Goal: Task Accomplishment & Management: Complete application form

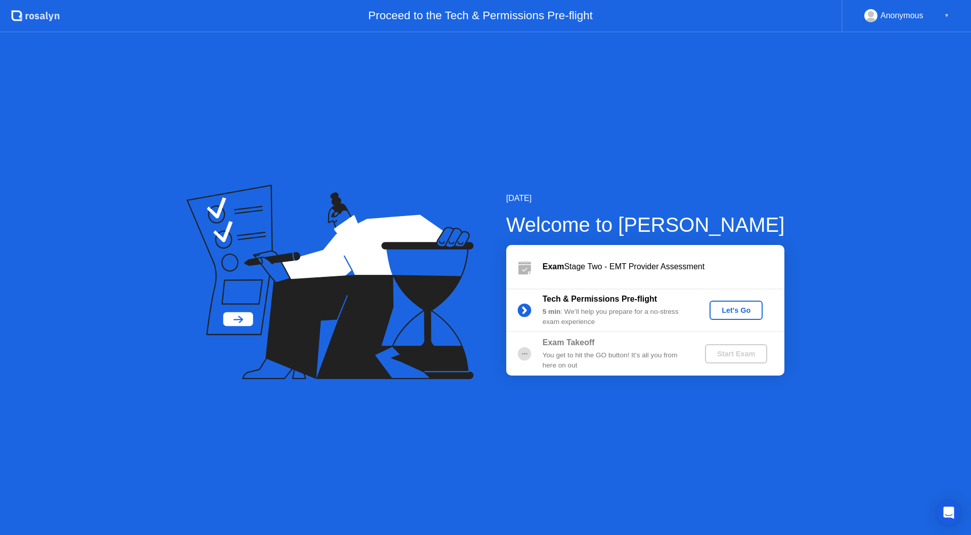
click at [730, 306] on div "Let's Go" at bounding box center [736, 310] width 45 height 8
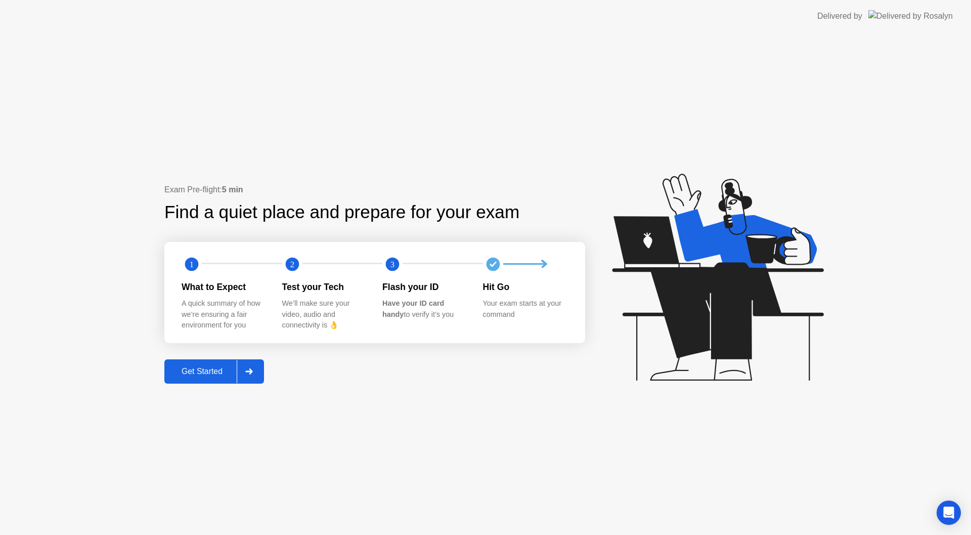
click at [242, 361] on div at bounding box center [249, 371] width 24 height 23
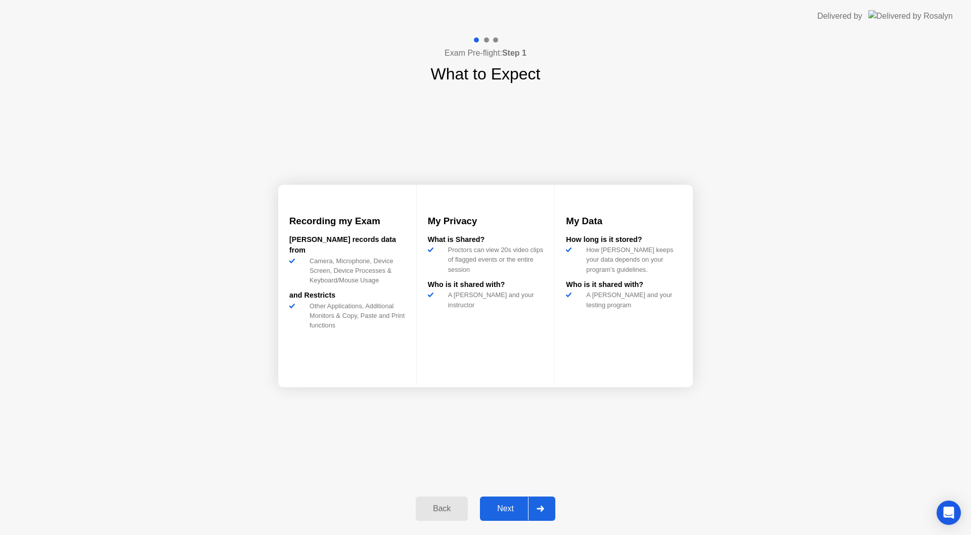
click at [522, 504] on div "Next" at bounding box center [505, 508] width 45 height 9
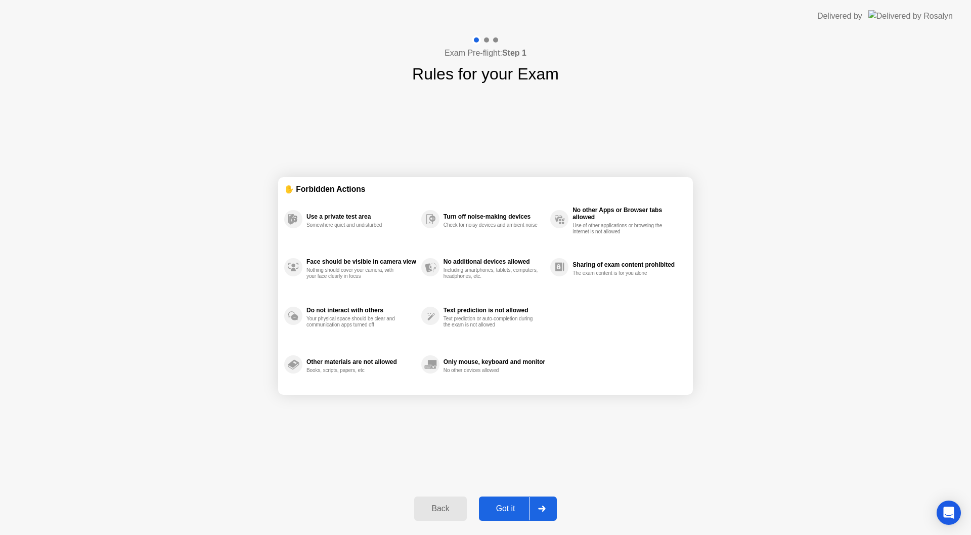
click at [505, 498] on button "Got it" at bounding box center [518, 508] width 78 height 24
select select "**********"
select select "*******"
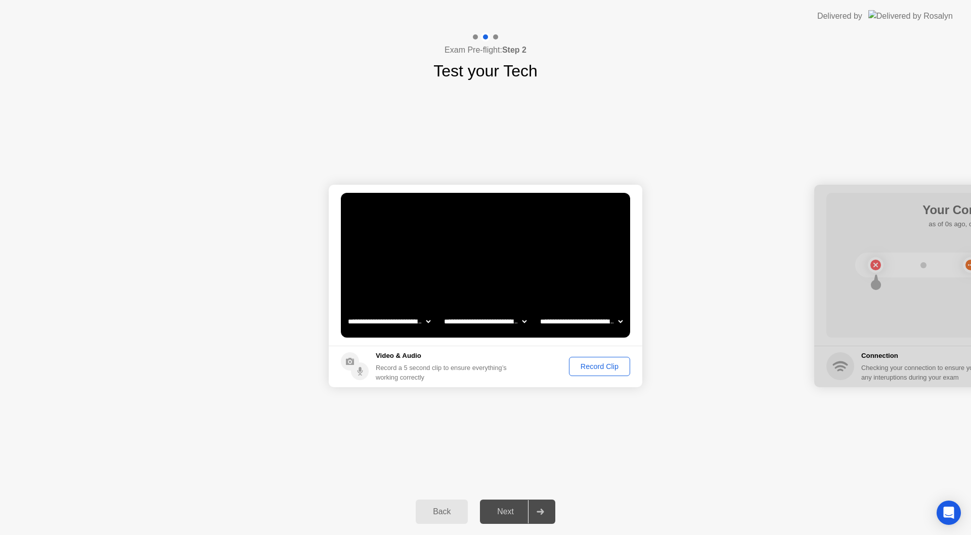
click at [517, 319] on select "**********" at bounding box center [485, 321] width 86 height 20
click at [581, 364] on div "Record Clip" at bounding box center [600, 366] width 54 height 8
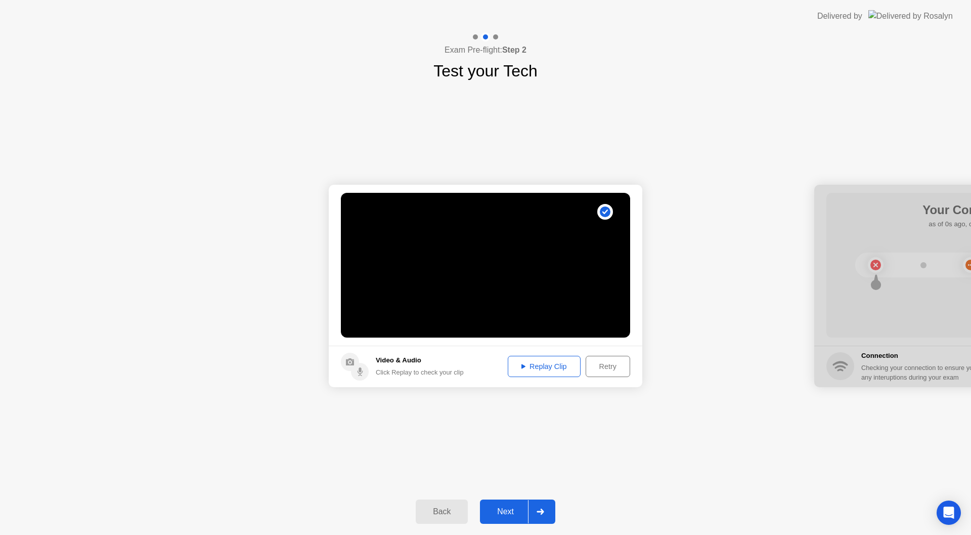
click at [566, 365] on div "Replay Clip" at bounding box center [544, 366] width 66 height 8
click at [504, 511] on div "Next" at bounding box center [505, 511] width 45 height 9
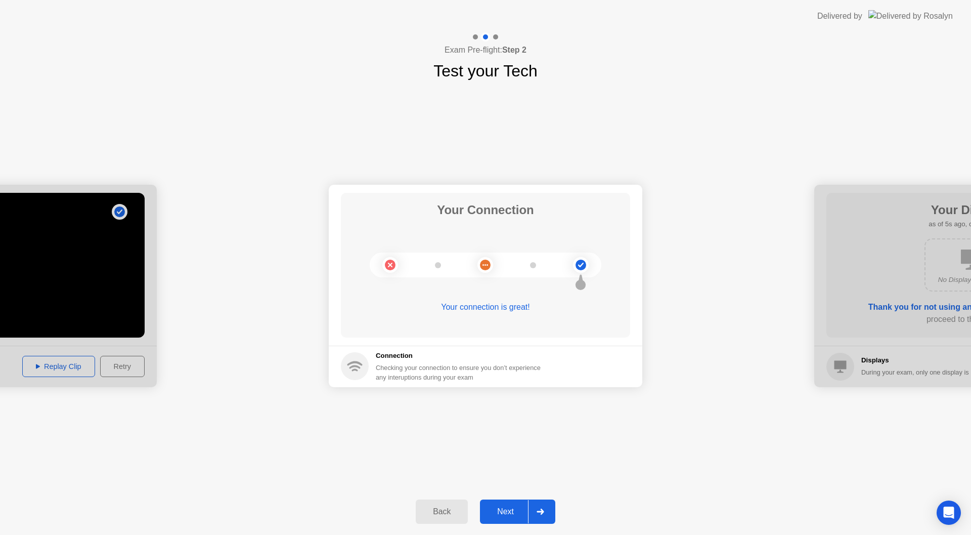
click at [527, 507] on div "Next" at bounding box center [505, 511] width 45 height 9
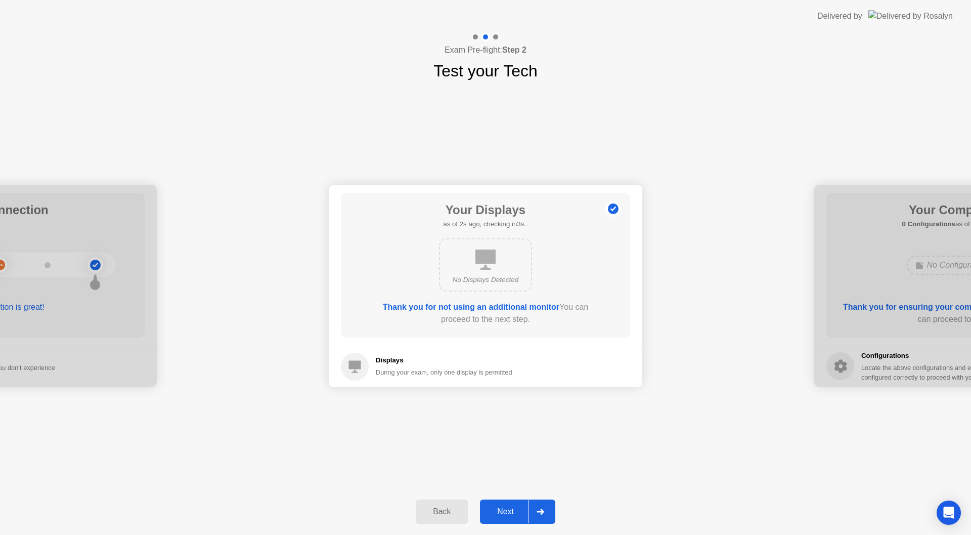
click at [526, 496] on div "Back Next" at bounding box center [485, 511] width 971 height 47
click at [519, 502] on button "Next" at bounding box center [517, 511] width 75 height 24
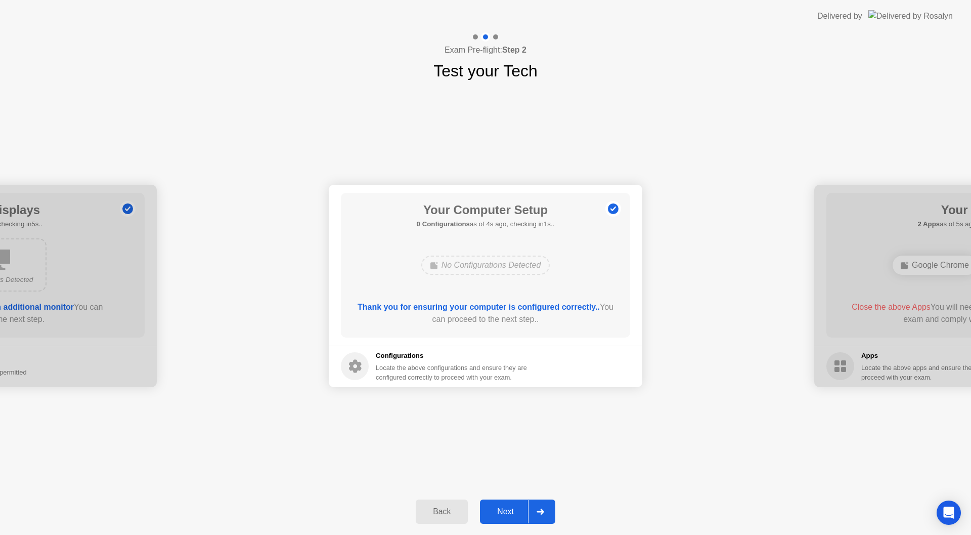
click at [519, 502] on button "Next" at bounding box center [517, 511] width 75 height 24
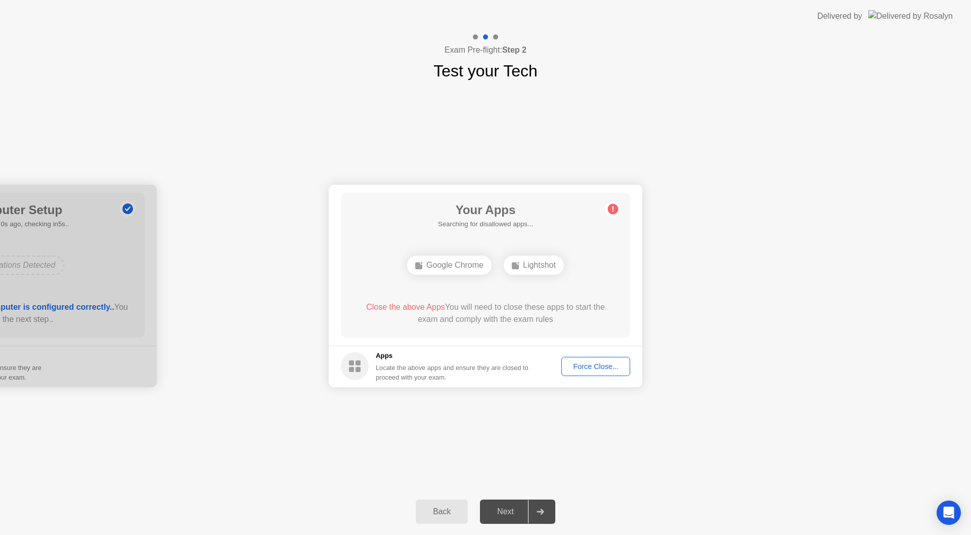
click at [676, 442] on div "**********" at bounding box center [485, 285] width 971 height 405
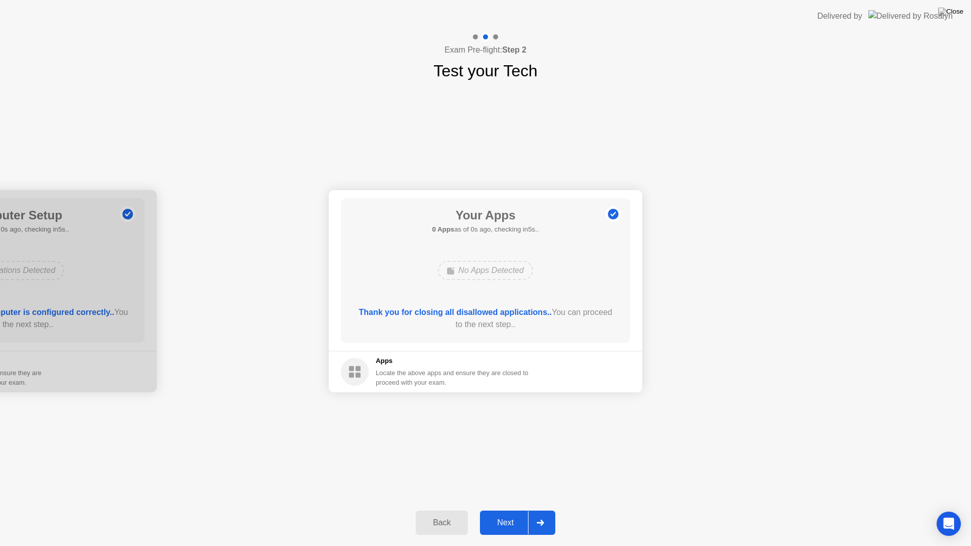
click at [509, 518] on div "Next" at bounding box center [505, 522] width 45 height 9
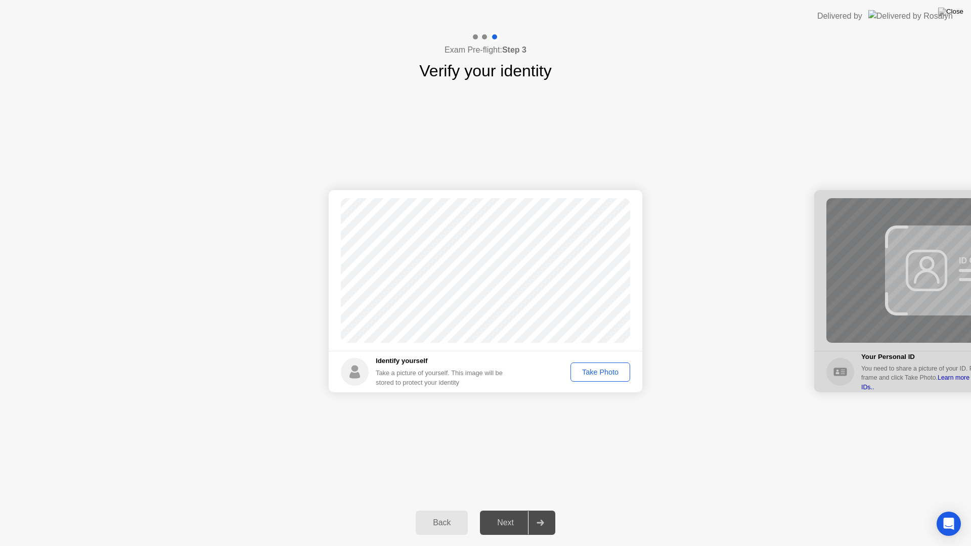
click at [586, 347] on main "Success Photo is correctly taken" at bounding box center [486, 270] width 314 height 161
click at [588, 369] on div "Take Photo" at bounding box center [600, 372] width 53 height 8
click at [522, 513] on button "Next" at bounding box center [517, 523] width 75 height 24
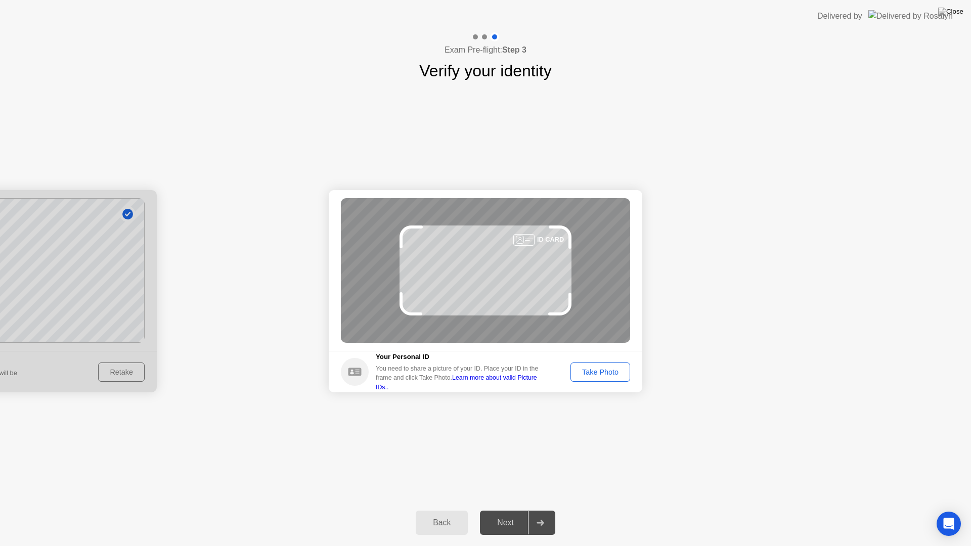
click at [604, 366] on button "Take Photo" at bounding box center [601, 372] width 60 height 19
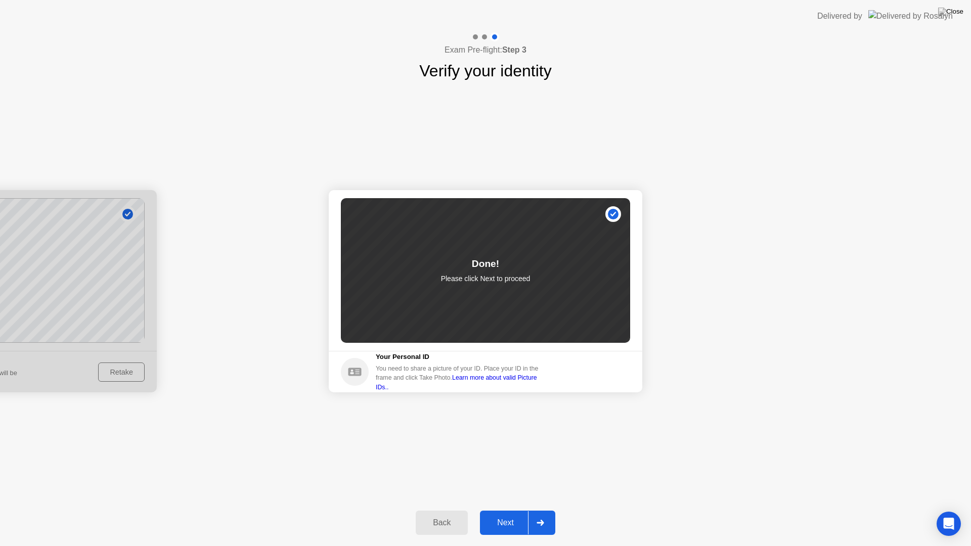
click at [520, 522] on div "Next" at bounding box center [505, 522] width 45 height 9
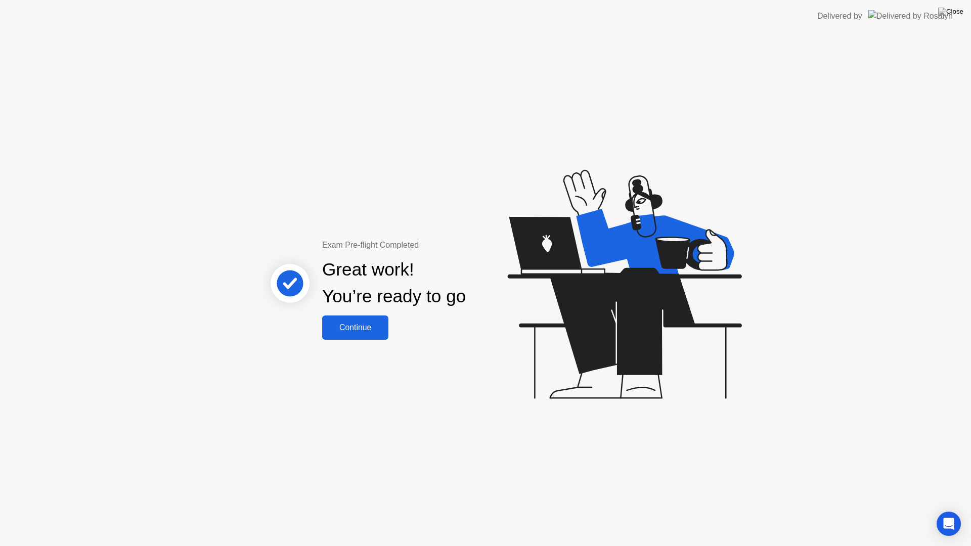
click at [370, 334] on button "Continue" at bounding box center [355, 328] width 66 height 24
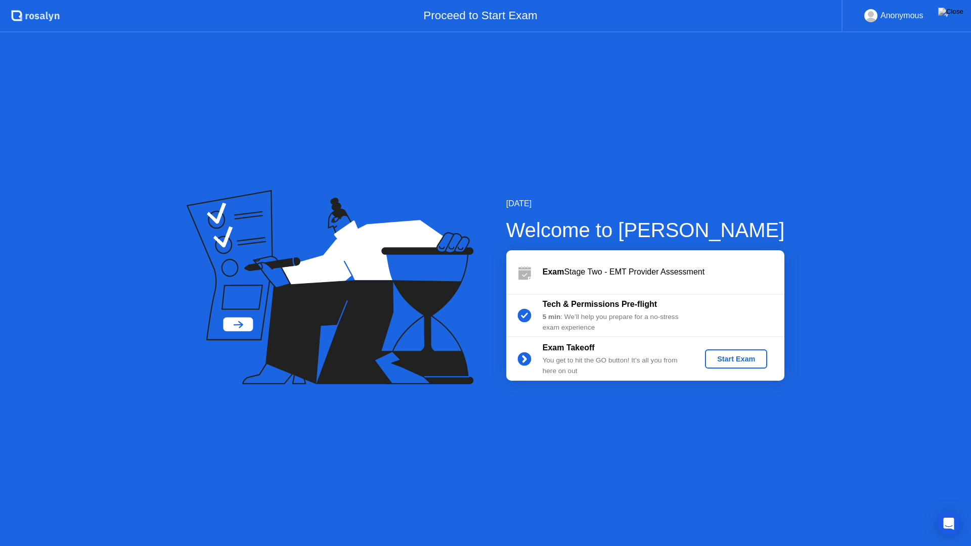
click at [714, 356] on div "Start Exam" at bounding box center [736, 359] width 54 height 8
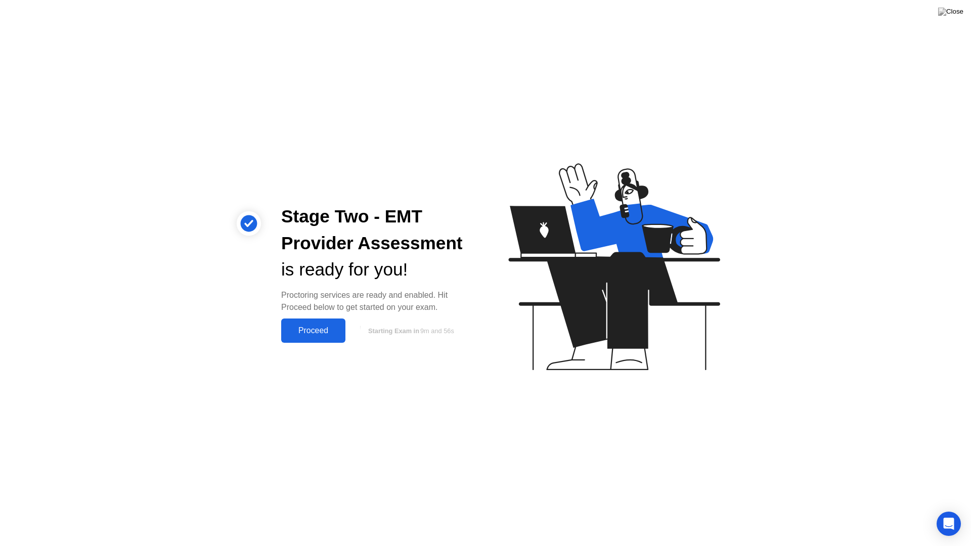
click at [288, 327] on div "Proceed" at bounding box center [313, 330] width 58 height 9
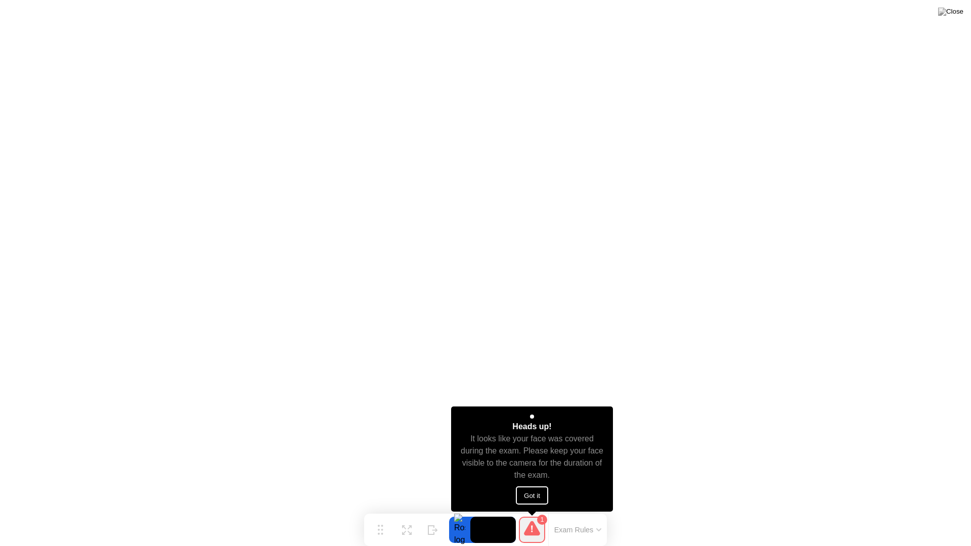
click at [524, 493] on button "Got it" at bounding box center [532, 496] width 32 height 18
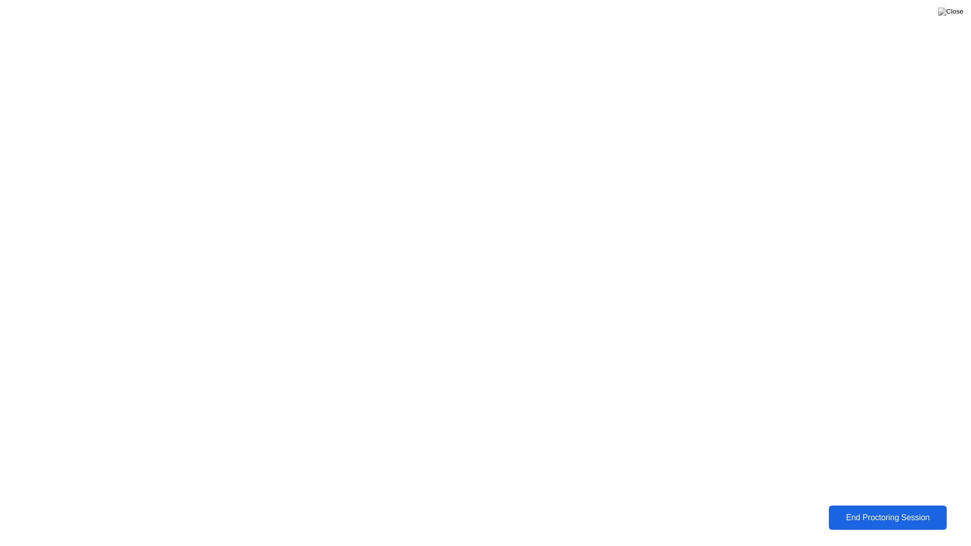
click at [855, 506] on button "End Proctoring Session" at bounding box center [888, 518] width 118 height 24
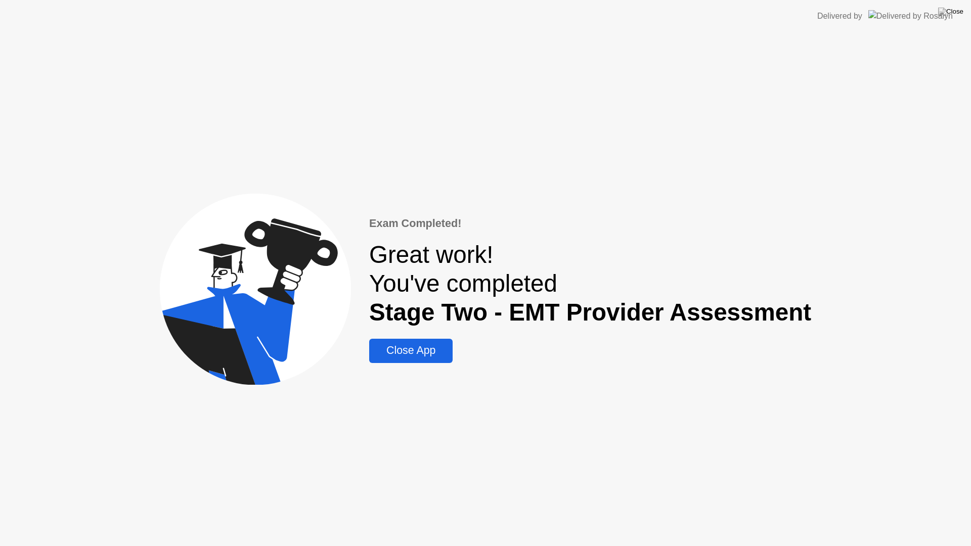
click at [437, 349] on div "Close App" at bounding box center [410, 350] width 77 height 13
